Goal: Check status: Check status

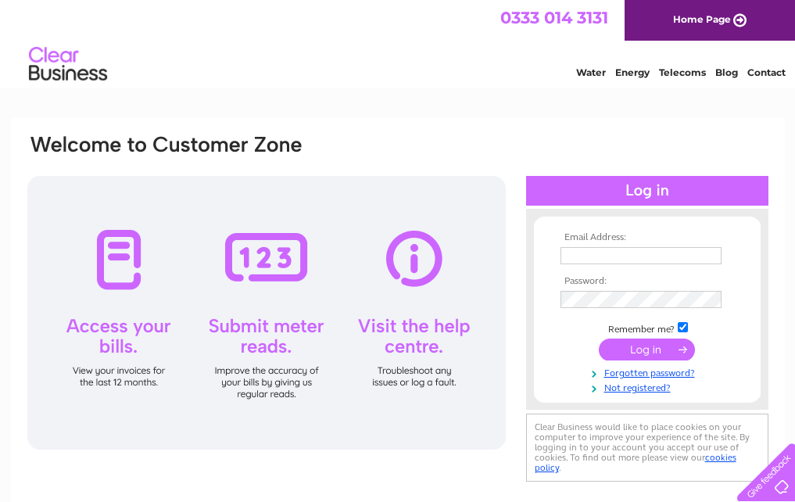
type input "[PERSON_NAME][EMAIL_ADDRESS][DOMAIN_NAME]"
click at [636, 348] on input "submit" at bounding box center [647, 350] width 96 height 22
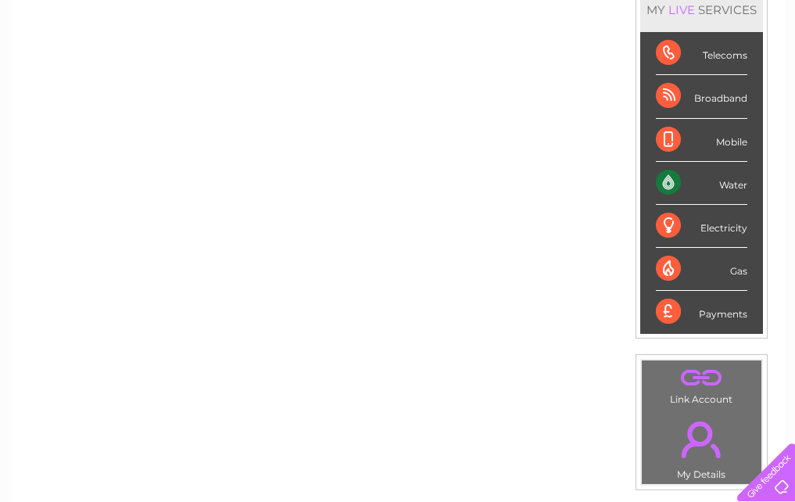
scroll to position [228, 0]
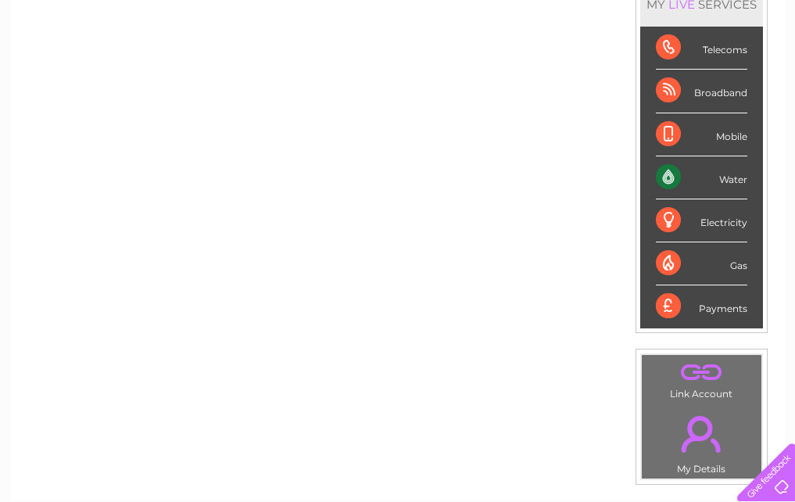
click at [687, 182] on div "Water" at bounding box center [701, 177] width 91 height 43
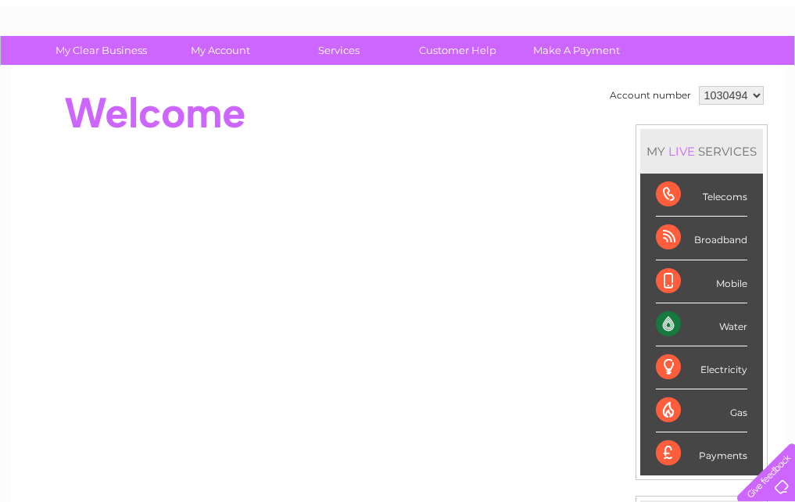
scroll to position [50, 0]
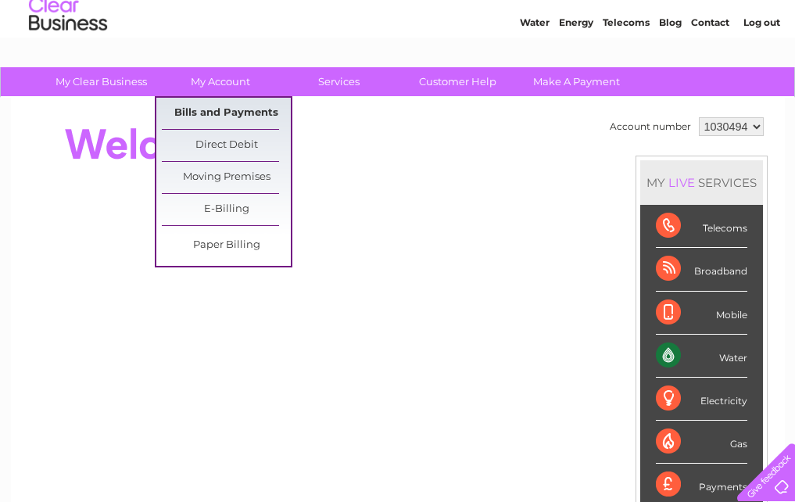
click at [231, 109] on link "Bills and Payments" at bounding box center [226, 113] width 129 height 31
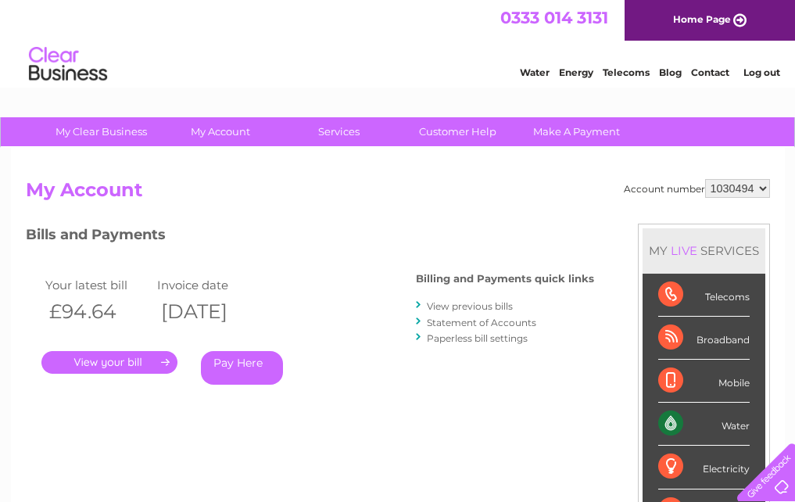
click at [116, 361] on link "." at bounding box center [109, 362] width 136 height 23
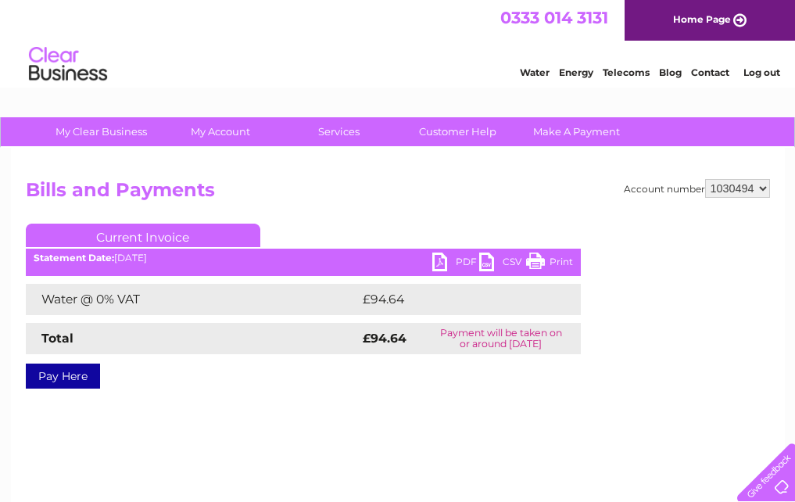
click at [456, 258] on link "PDF" at bounding box center [455, 264] width 47 height 23
